Goal: Find specific page/section: Find specific page/section

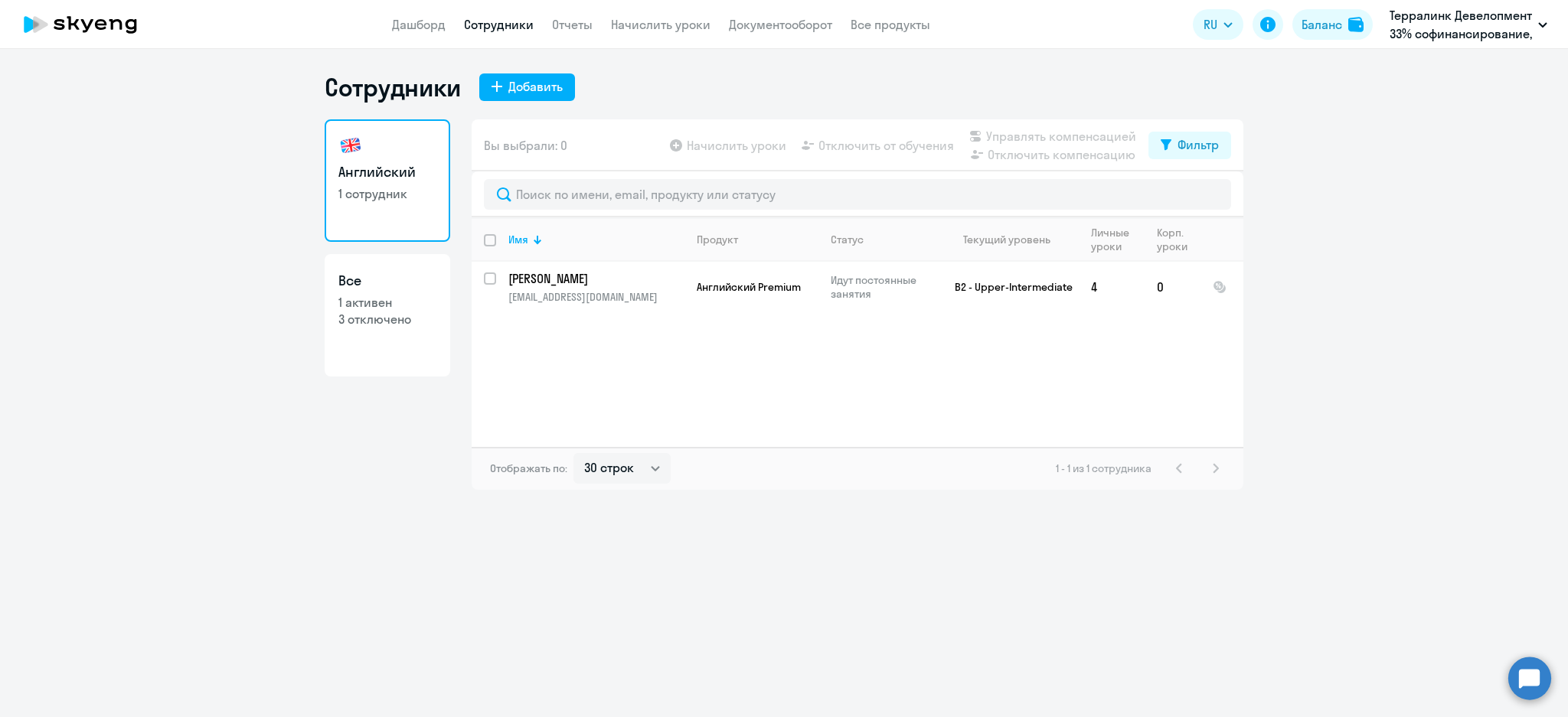
select select "30"
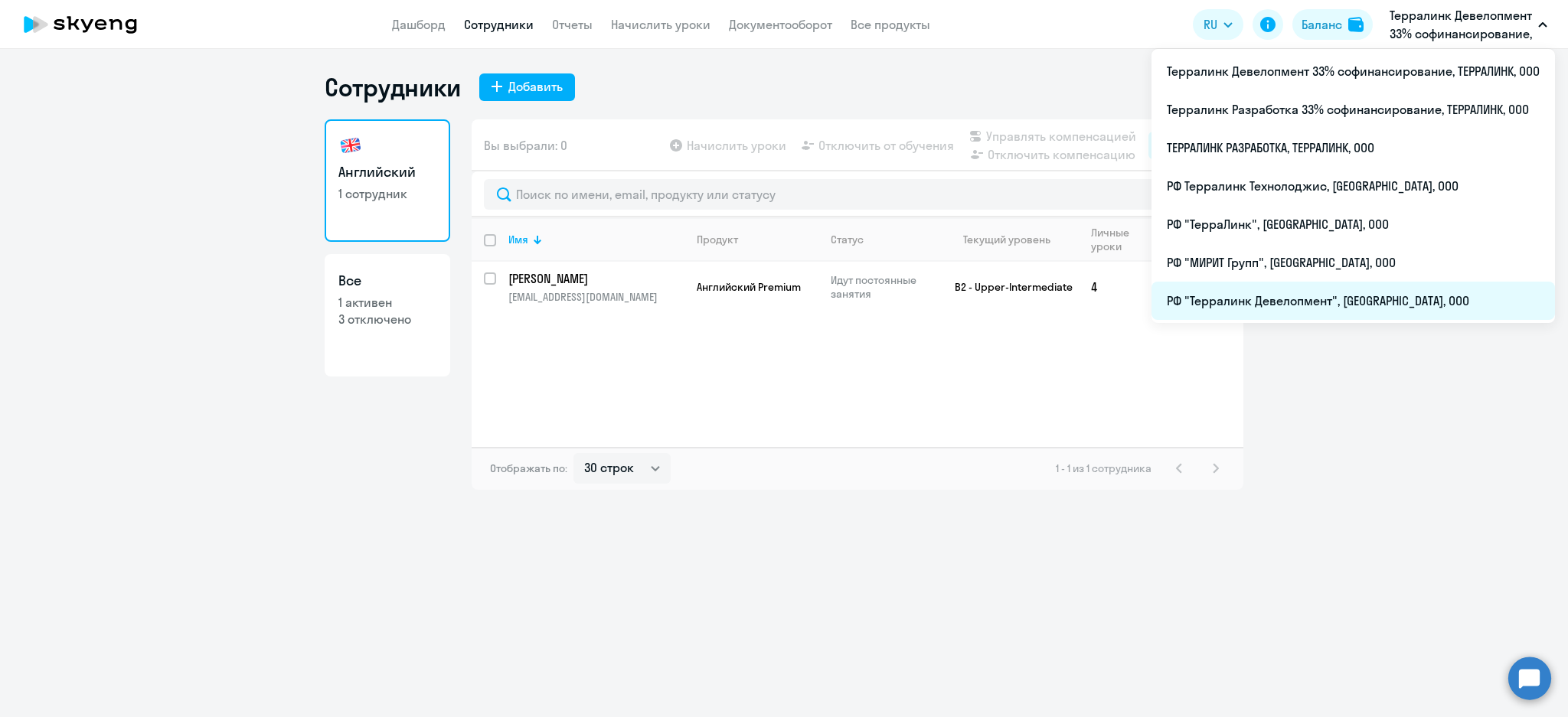
click at [1262, 288] on li "РФ "Терралинк Девелопмент", [GEOGRAPHIC_DATA], ООО" at bounding box center [1353, 300] width 404 height 38
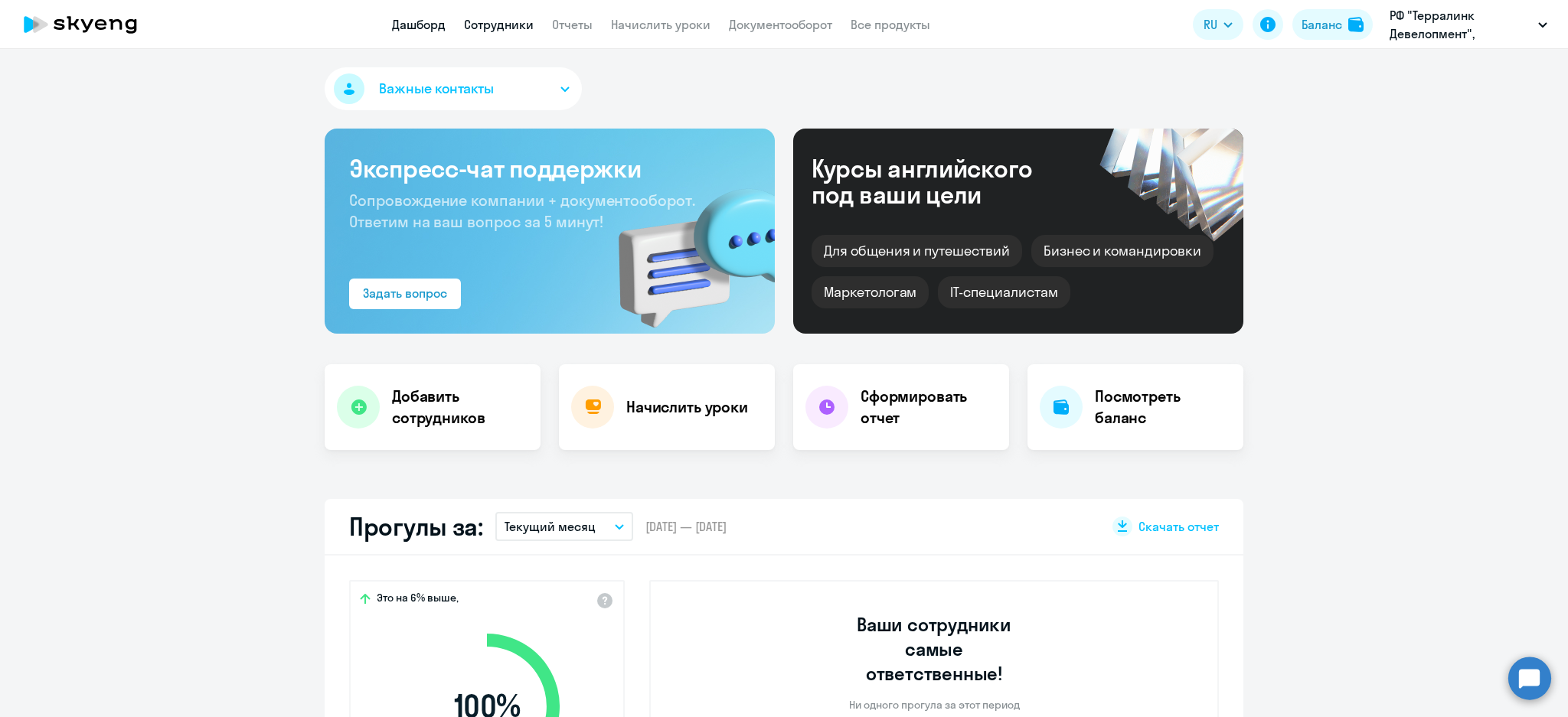
click at [509, 26] on link "Сотрудники" at bounding box center [498, 24] width 70 height 15
select select "30"
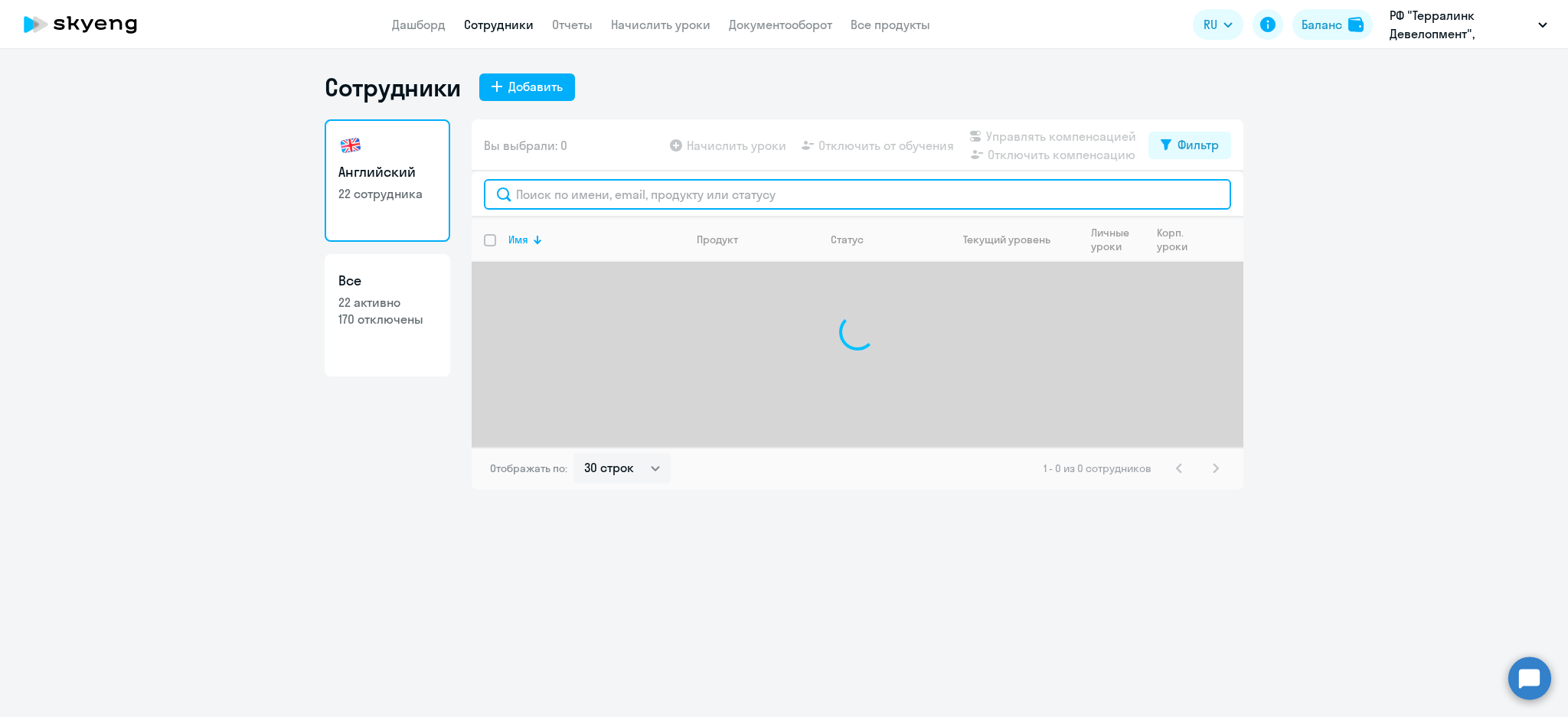
click at [534, 184] on input "text" at bounding box center [857, 194] width 747 height 31
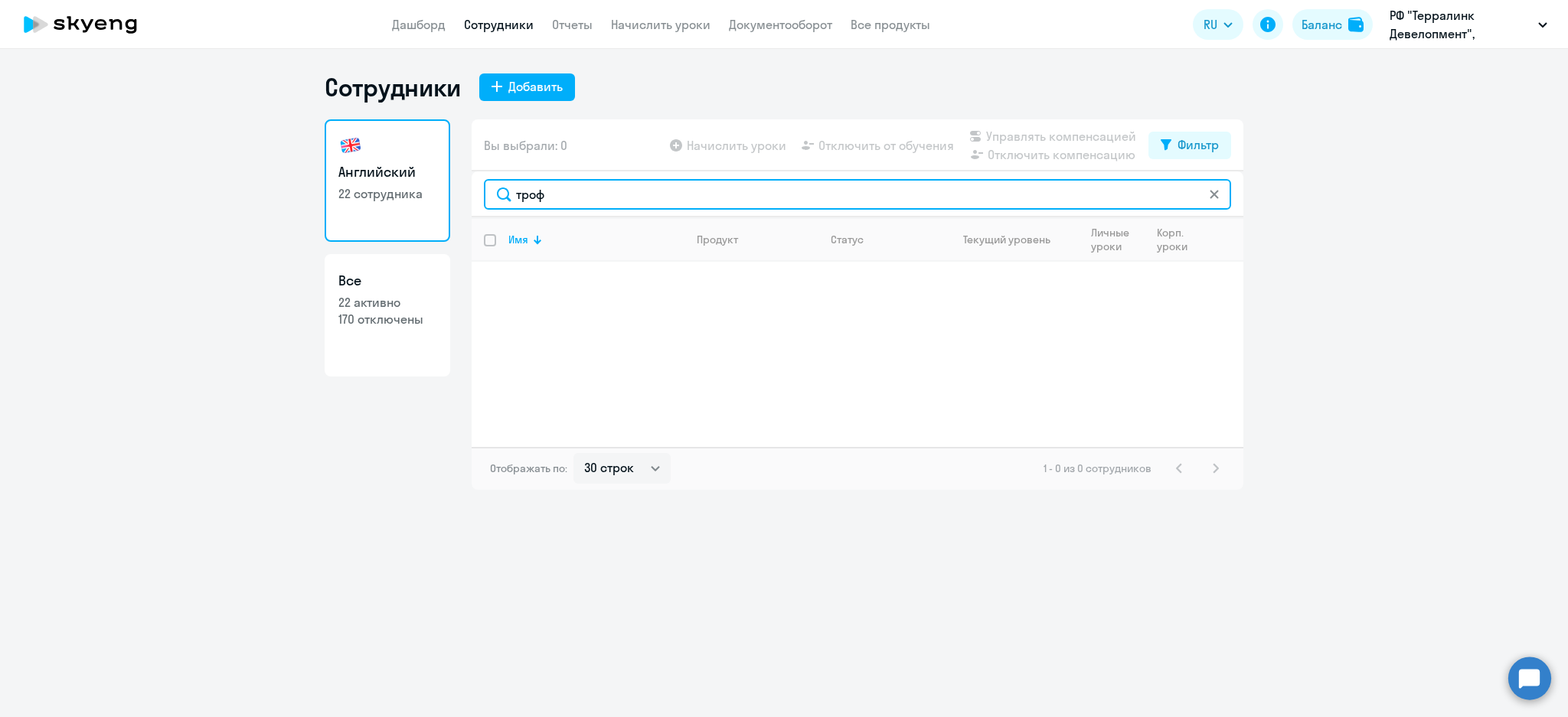
drag, startPoint x: 561, startPoint y: 193, endPoint x: 499, endPoint y: 187, distance: 62.3
click at [499, 187] on input "троф" at bounding box center [857, 194] width 747 height 31
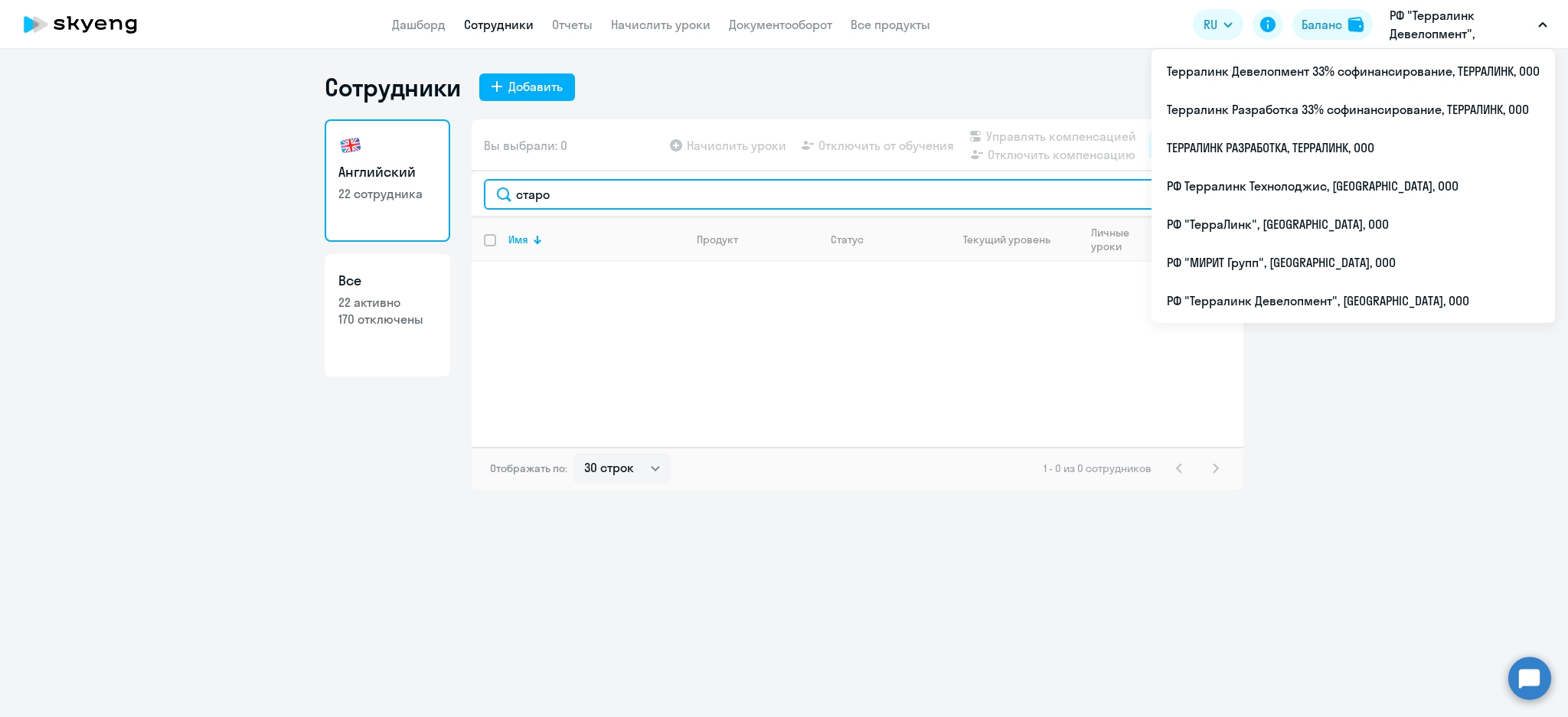
type input "старо"
